Goal: Navigation & Orientation: Find specific page/section

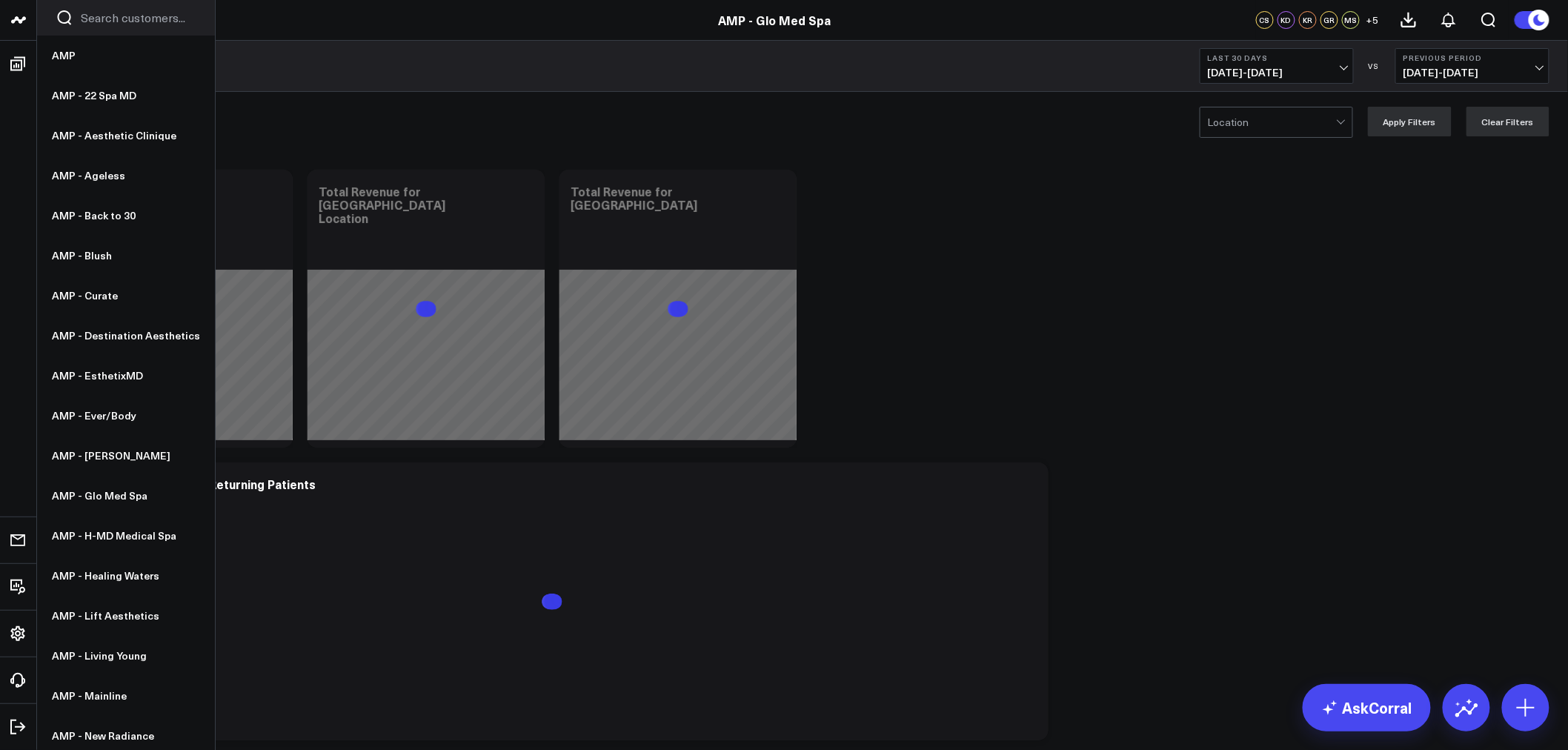
click at [11, 19] on icon at bounding box center [18, 19] width 18 height 18
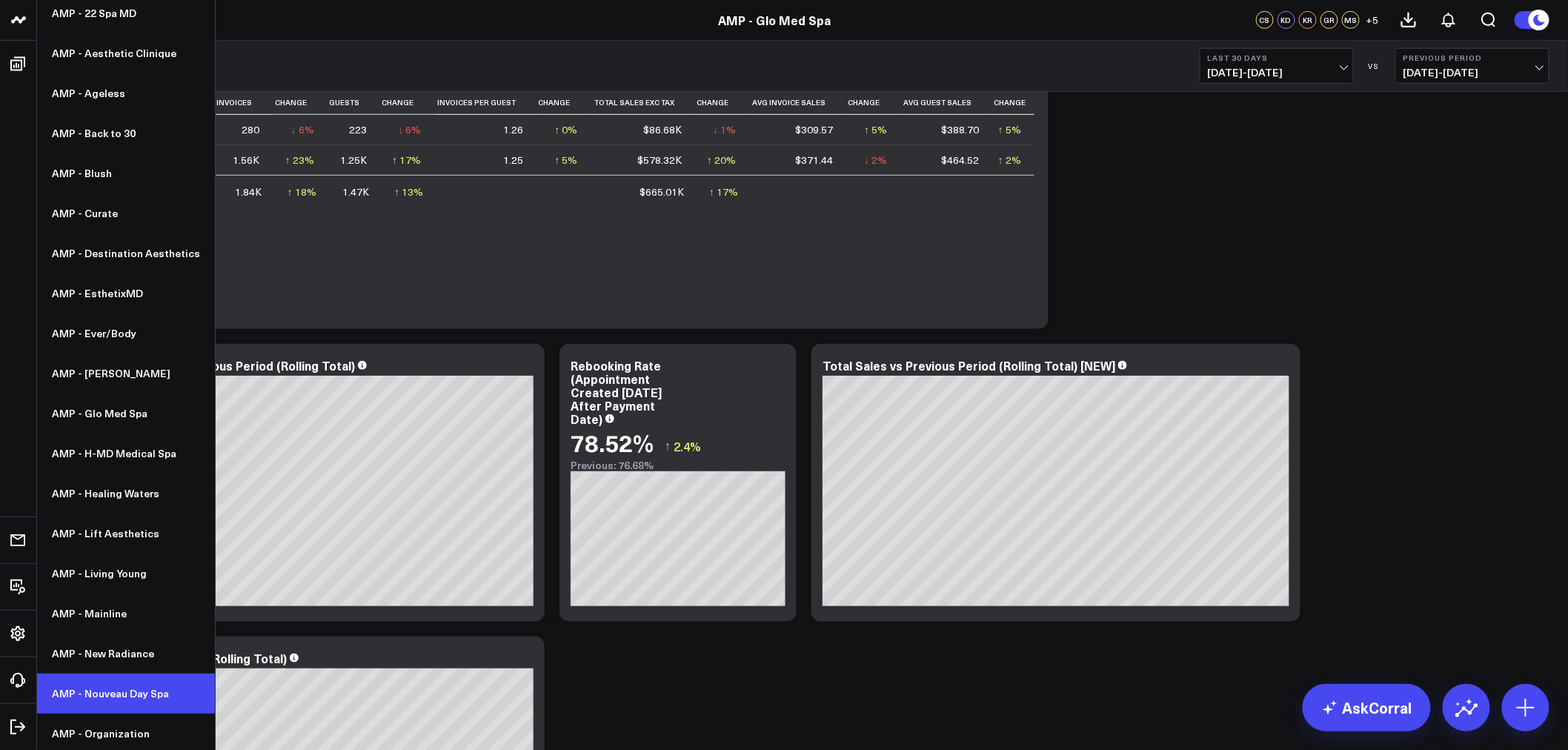
scroll to position [165, 0]
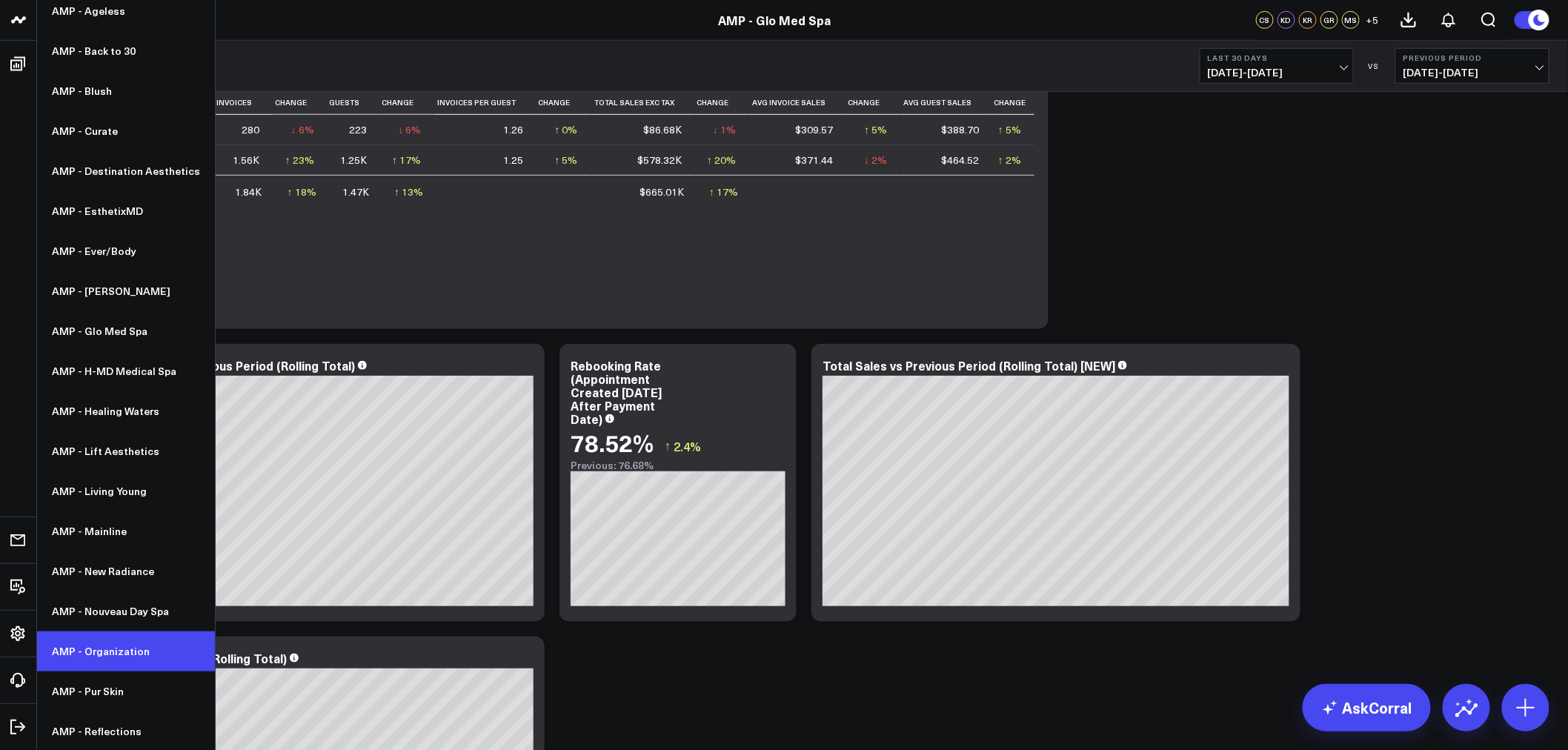
click at [69, 635] on link "AMP - Organization" at bounding box center [126, 651] width 178 height 40
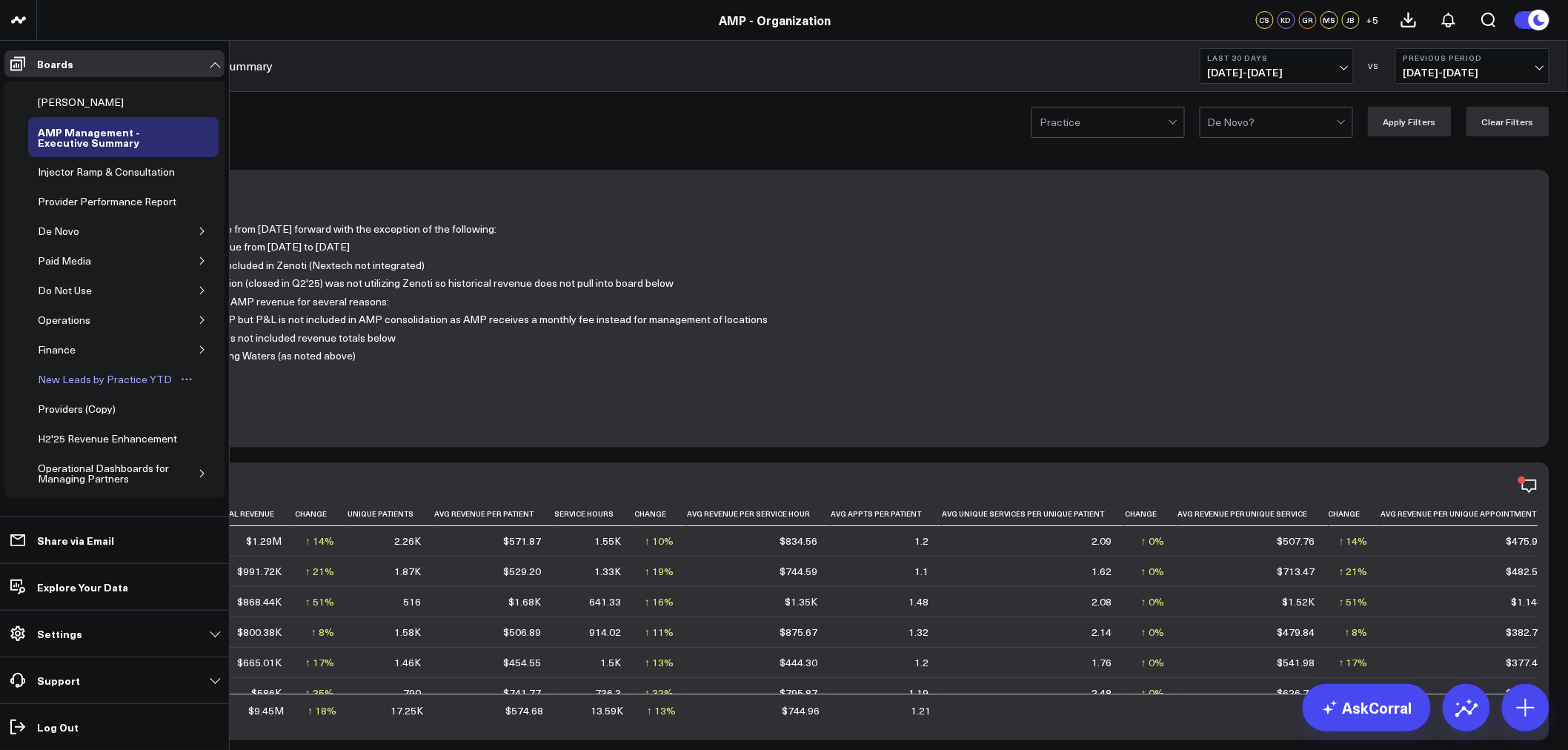
scroll to position [82, 0]
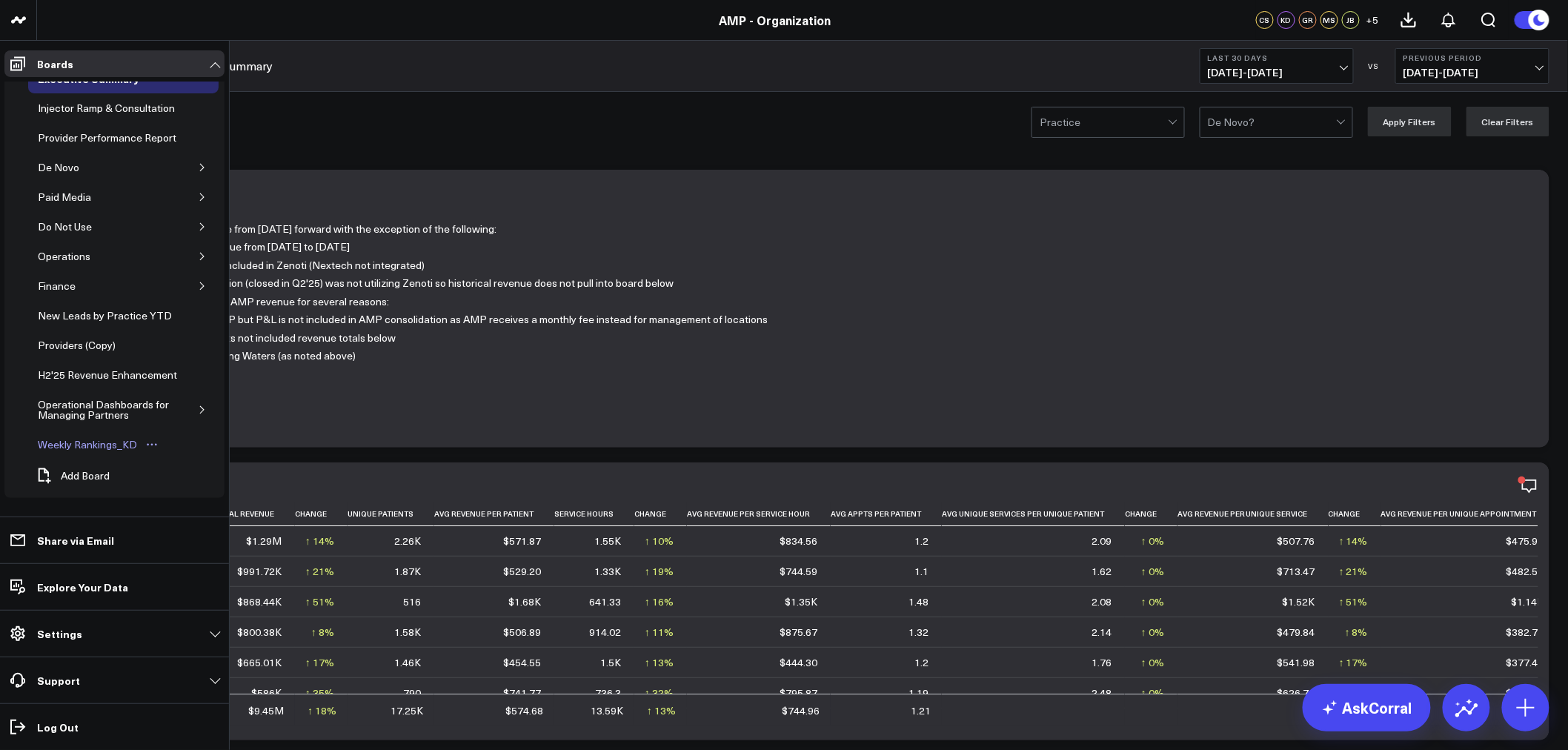
click at [96, 454] on div "Weekly Rankings_KD" at bounding box center [87, 444] width 106 height 18
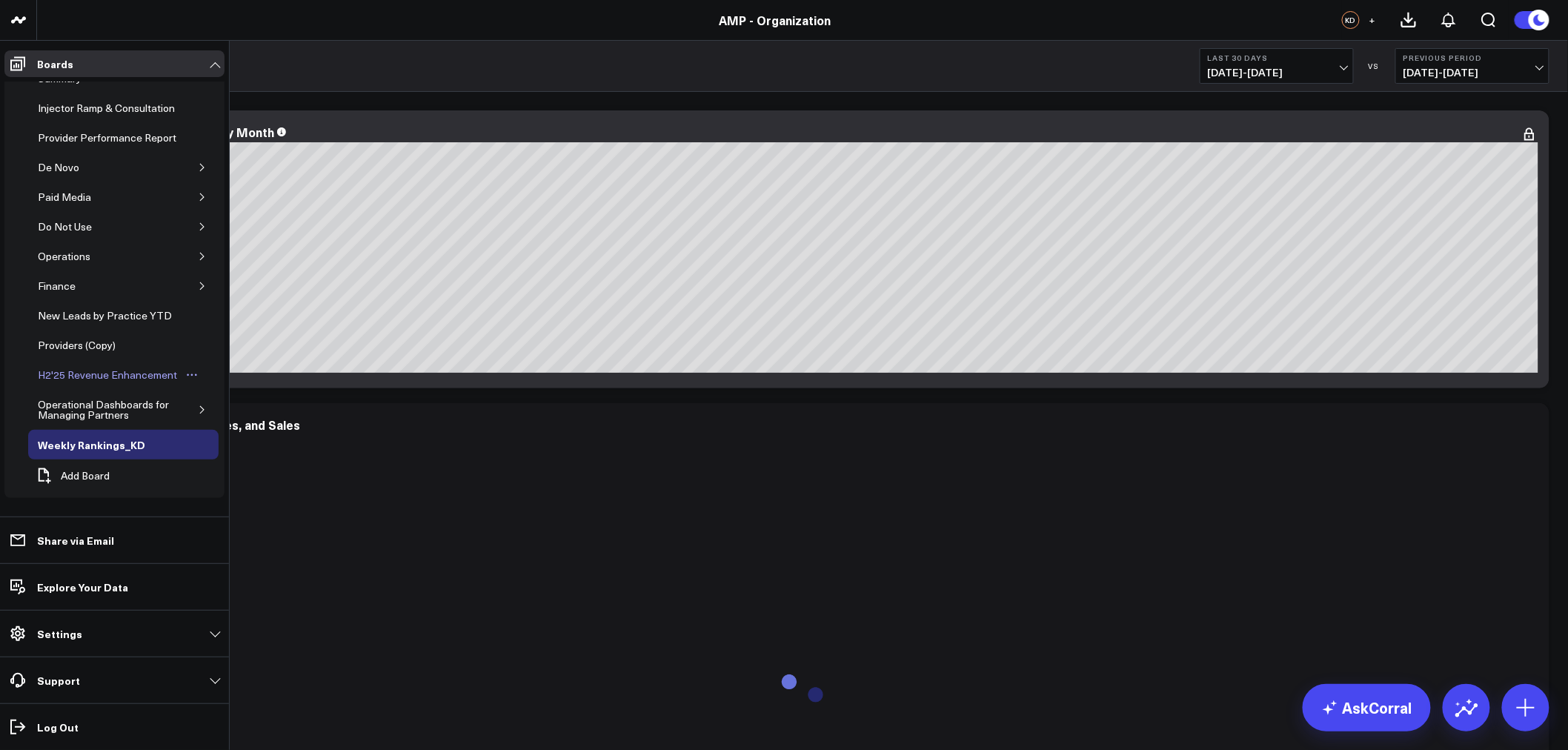
scroll to position [96, 0]
click at [198, 411] on icon "button" at bounding box center [202, 410] width 9 height 9
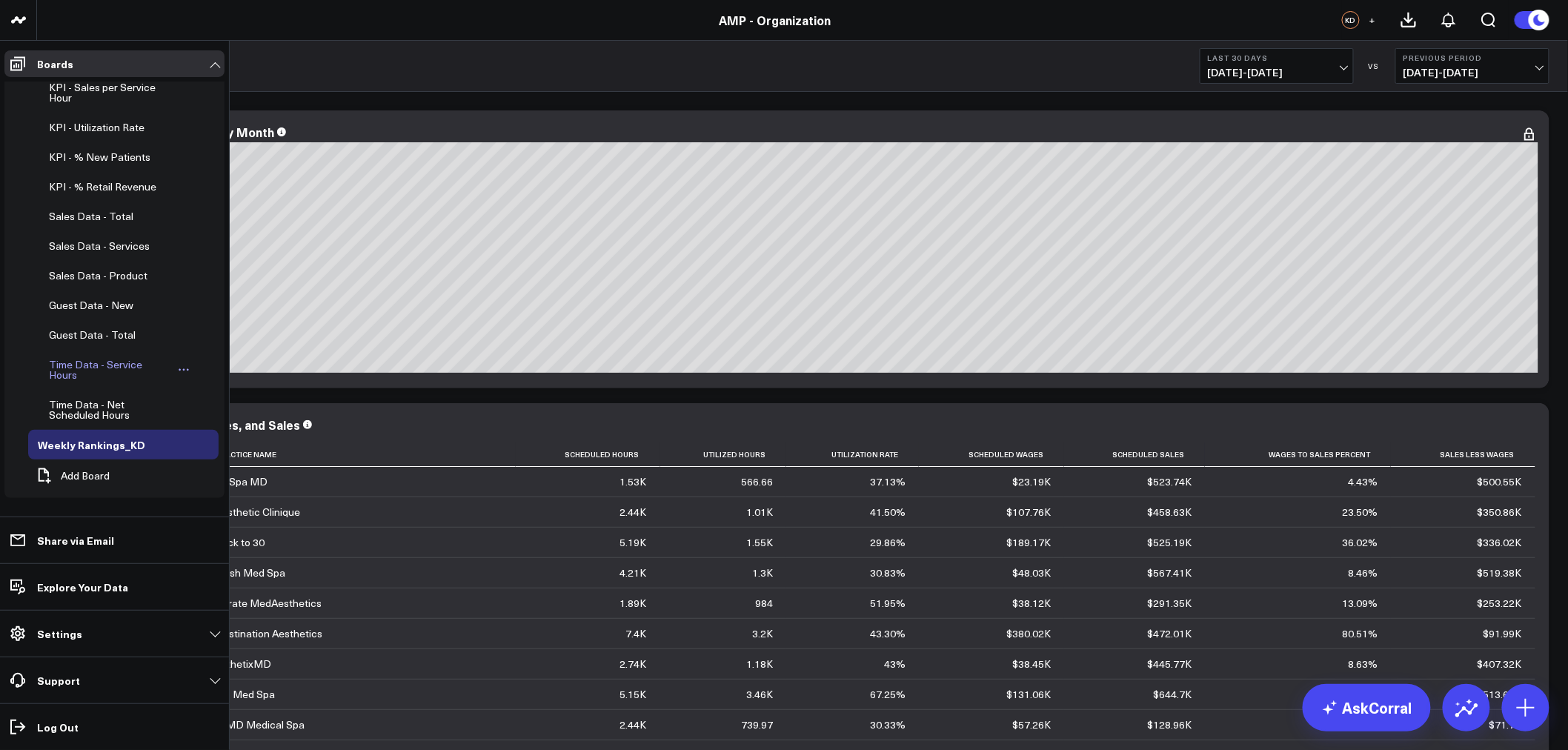
scroll to position [494, 0]
click at [91, 248] on div "Sales Data - Services" at bounding box center [100, 246] width 108 height 18
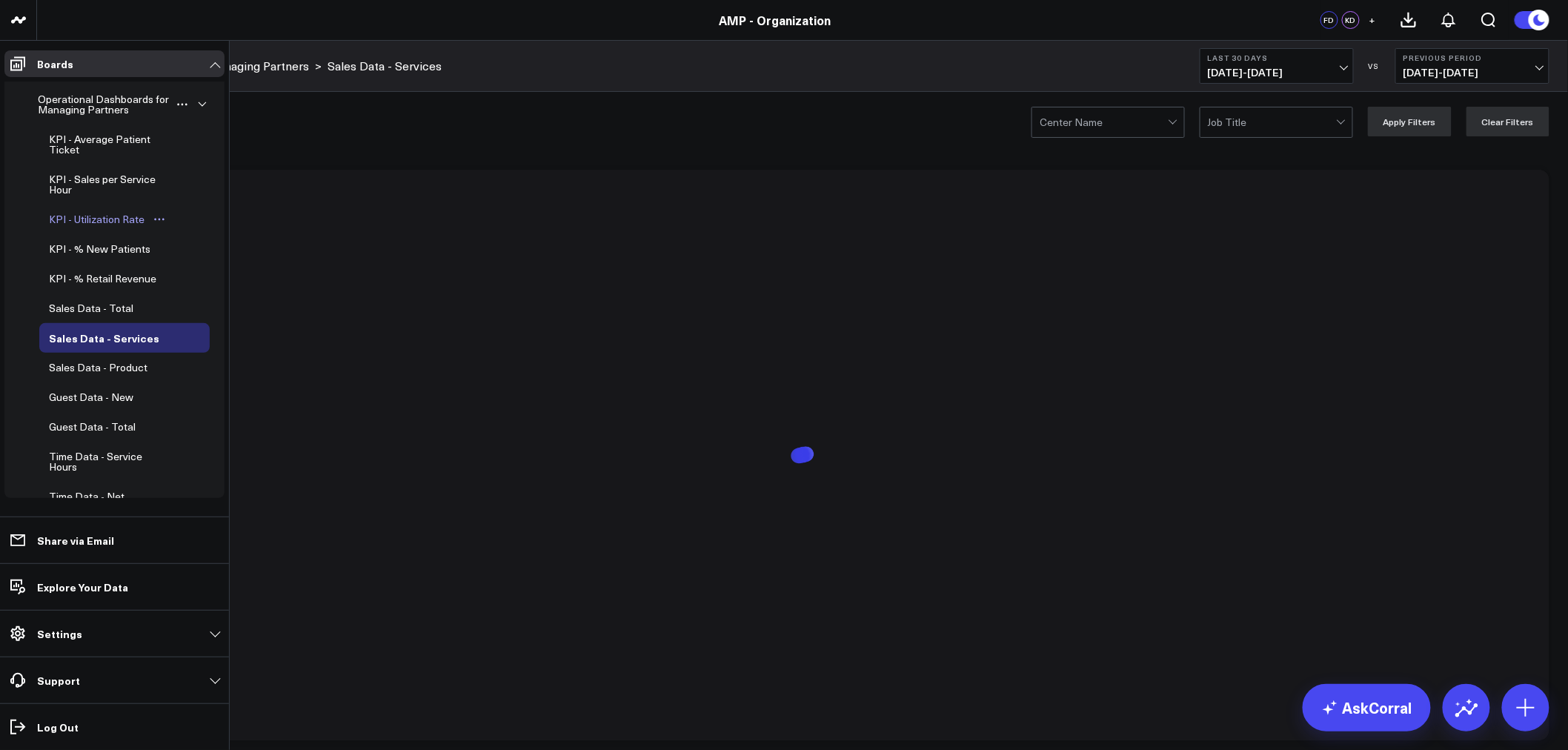
scroll to position [287, 0]
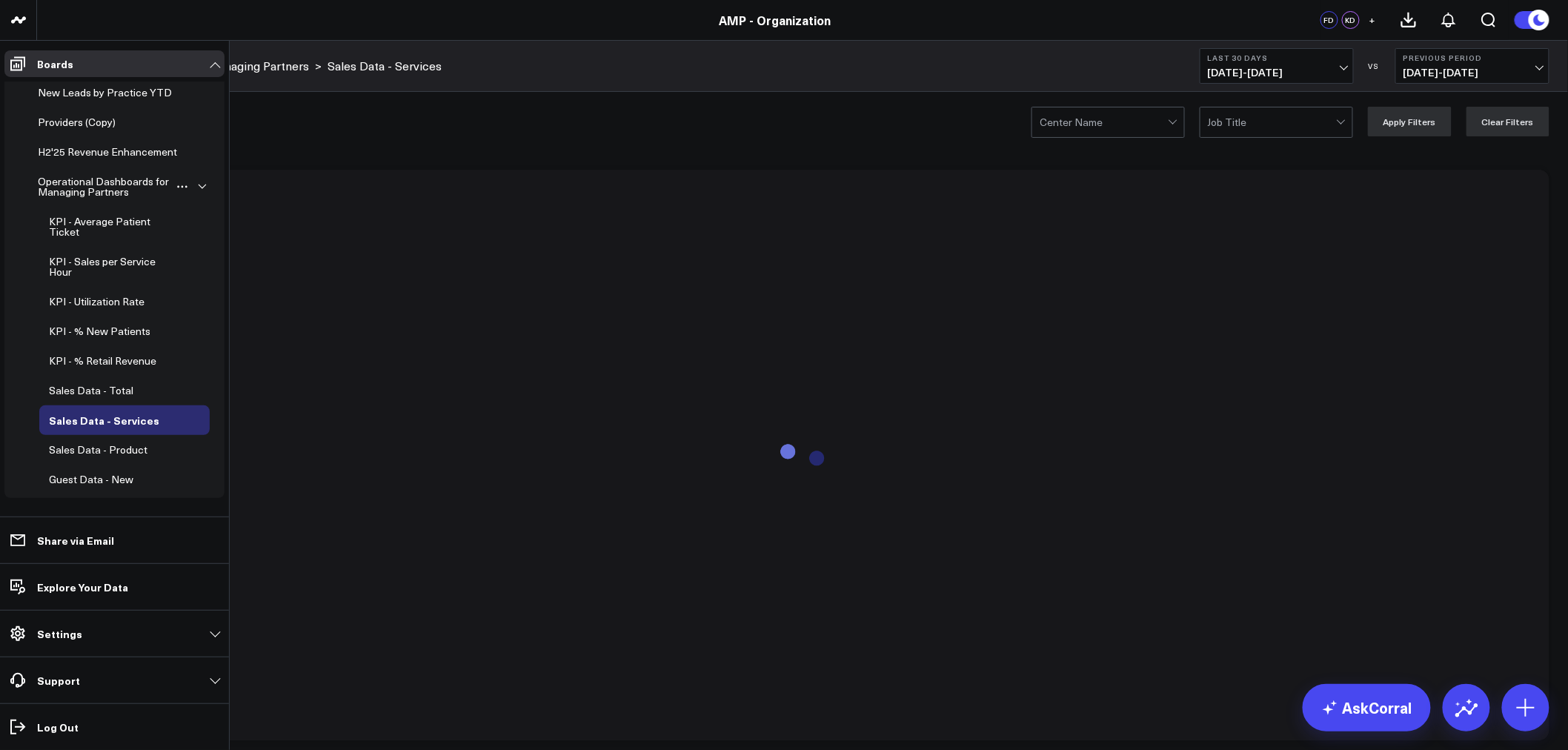
click at [198, 191] on icon "button" at bounding box center [202, 187] width 9 height 9
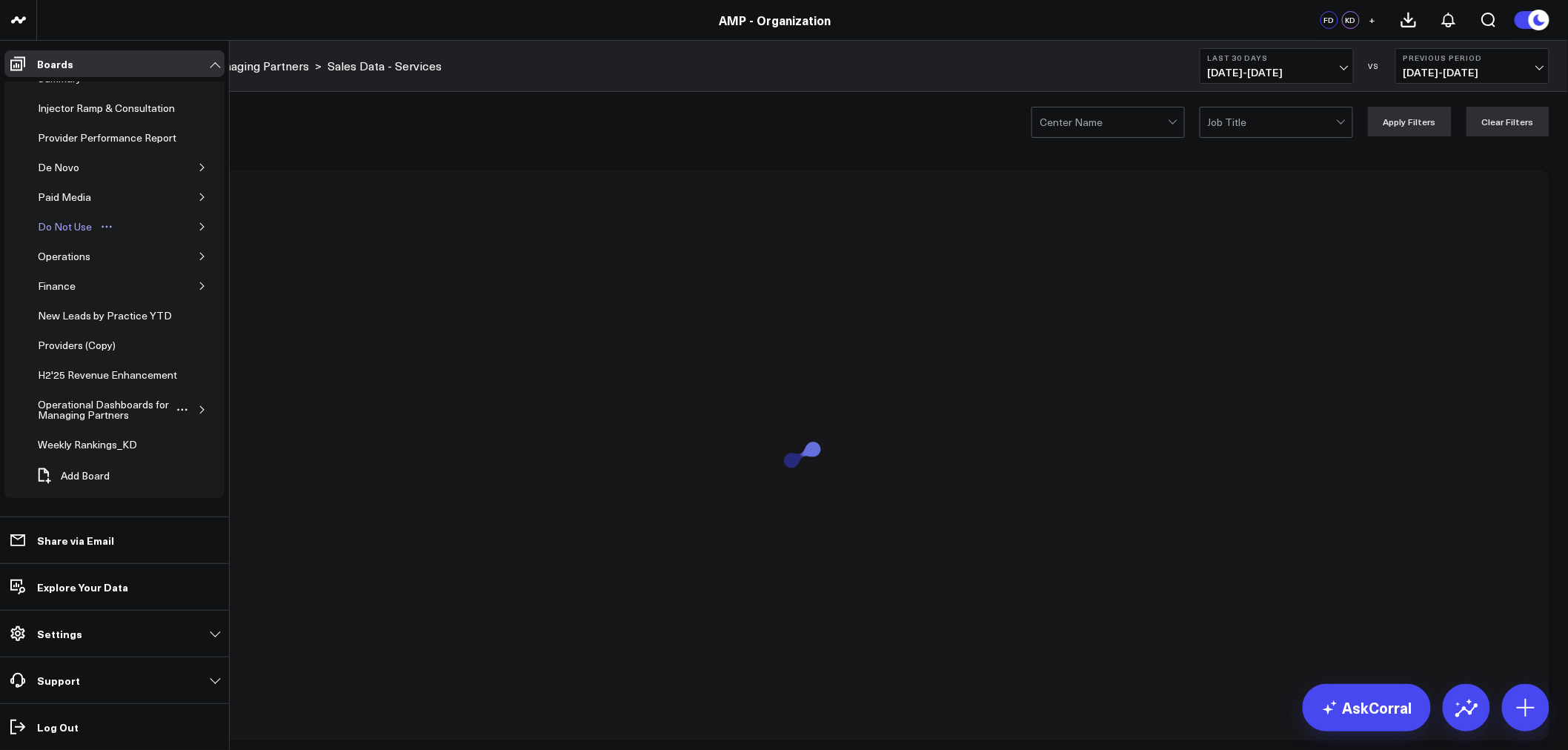
scroll to position [14, 0]
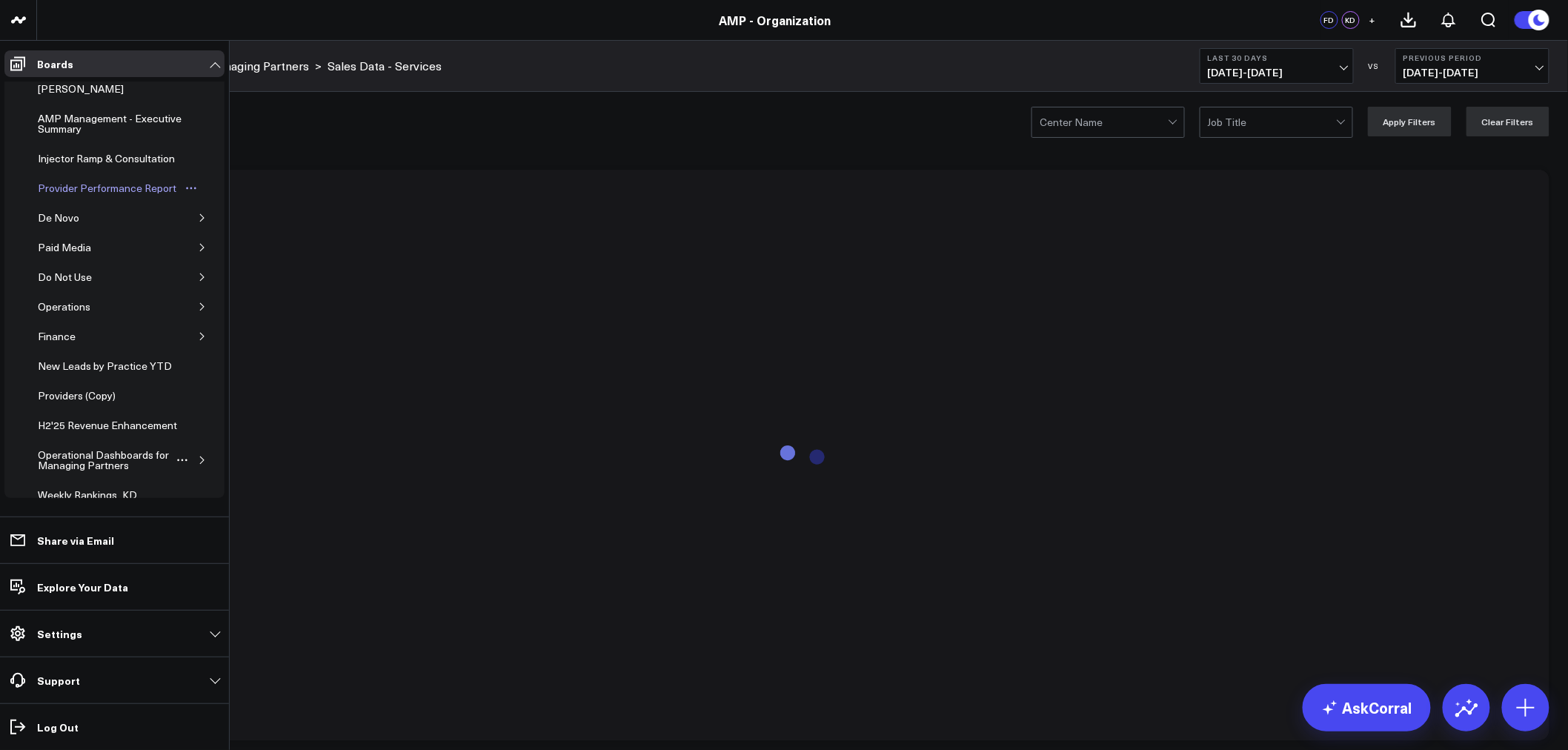
click at [83, 197] on div "Provider Performance Report" at bounding box center [106, 188] width 146 height 18
